Goal: Check status: Check status

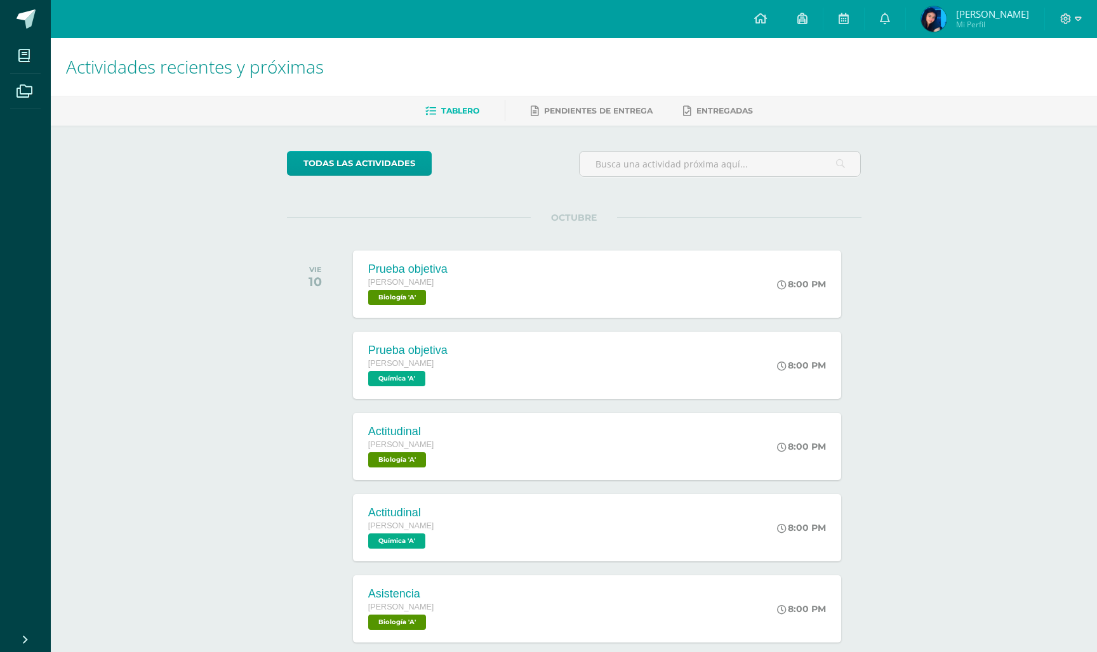
click at [993, 11] on span "[PERSON_NAME]" at bounding box center [992, 14] width 73 height 13
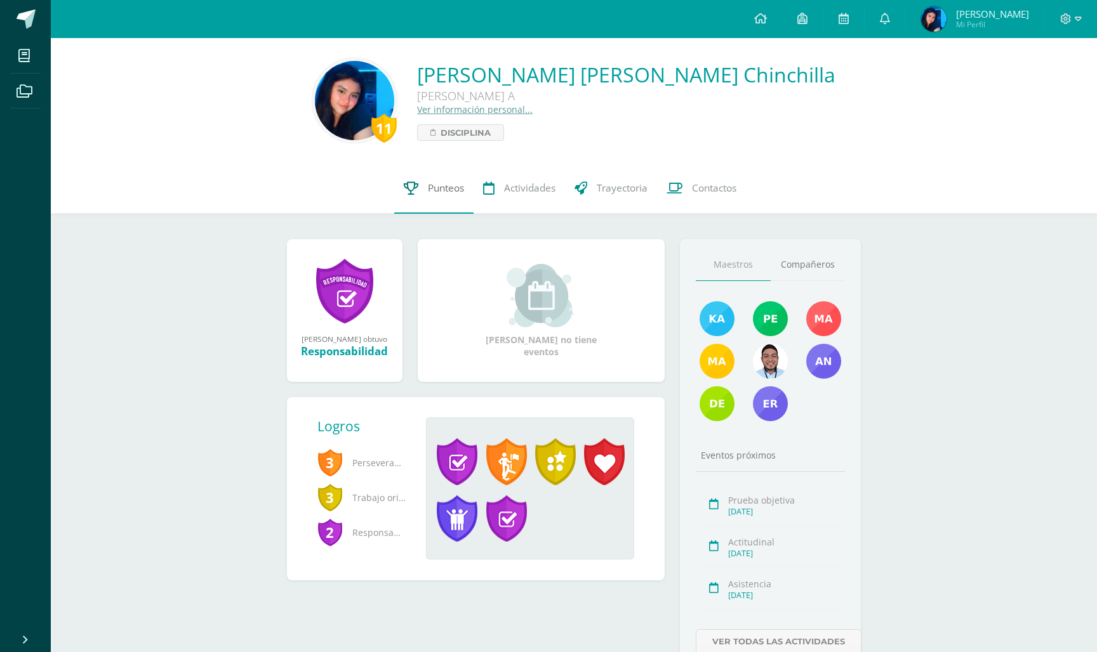
click at [444, 188] on span "Punteos" at bounding box center [446, 188] width 36 height 13
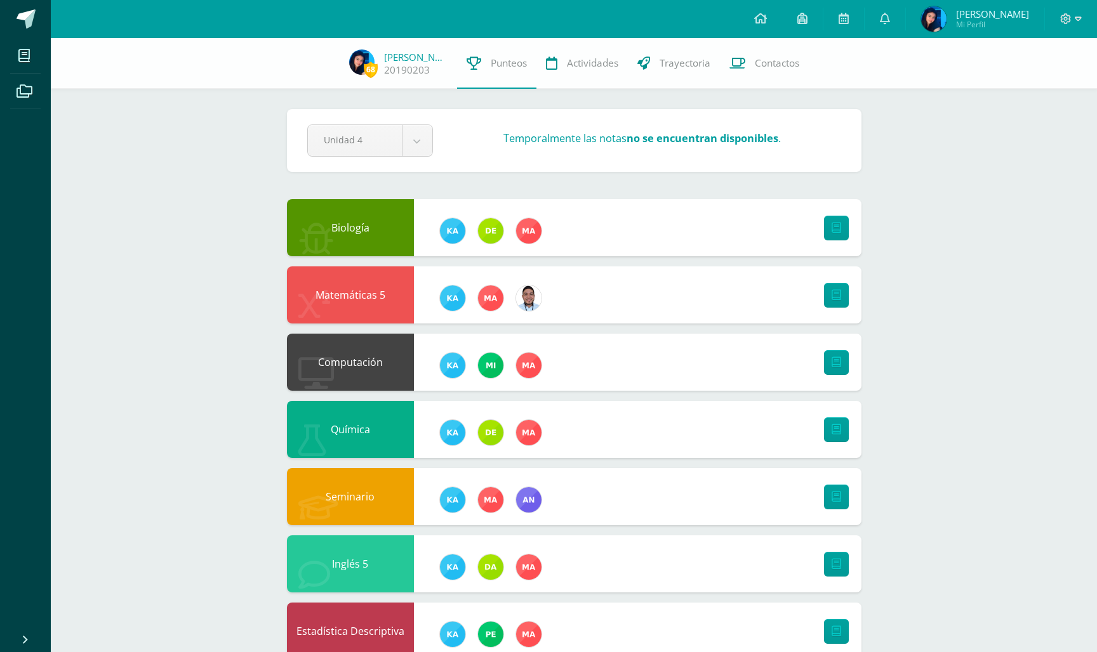
click at [720, 136] on strong "no se encuentran disponibles" at bounding box center [702, 138] width 152 height 14
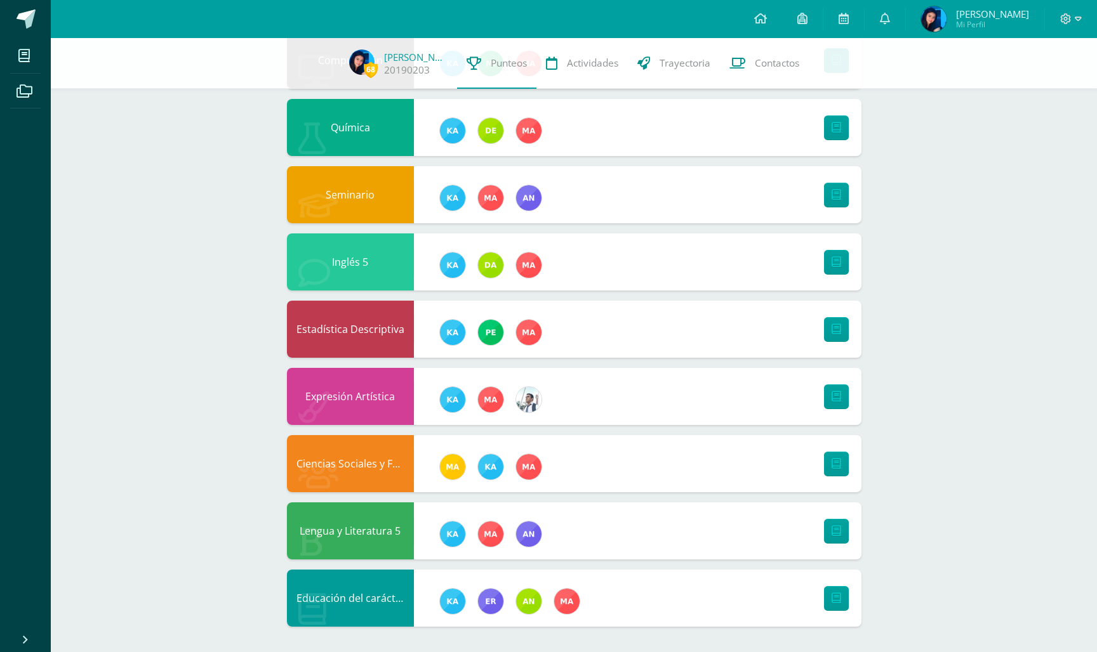
scroll to position [302, 0]
click at [524, 401] on img at bounding box center [528, 399] width 25 height 25
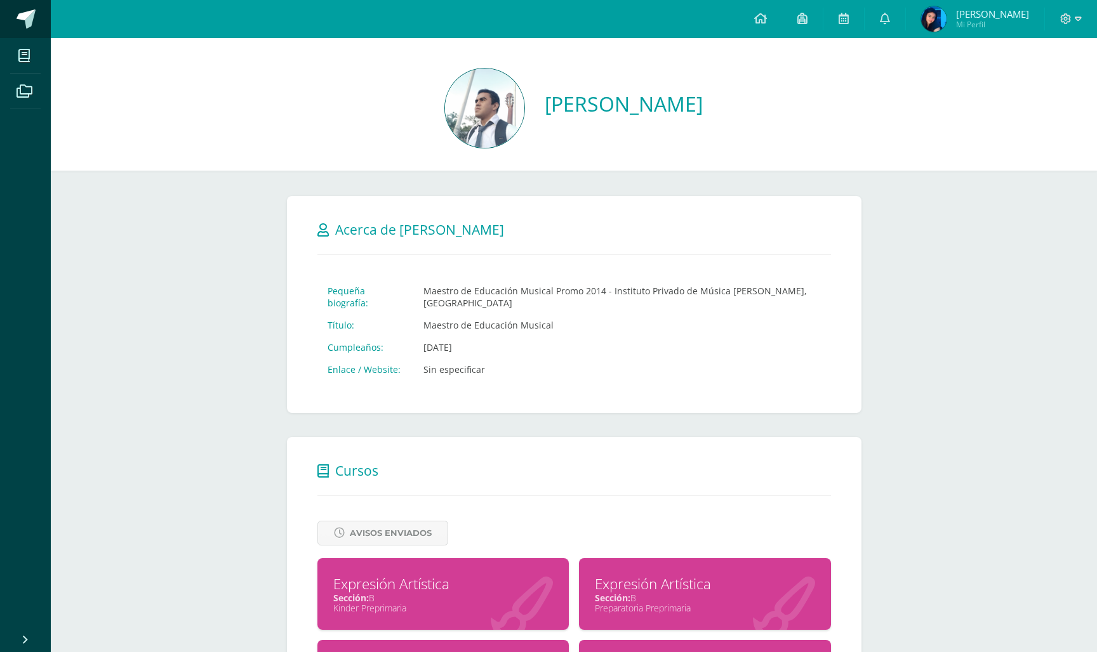
click at [20, 15] on span at bounding box center [26, 19] width 19 height 19
